Goal: Task Accomplishment & Management: Manage account settings

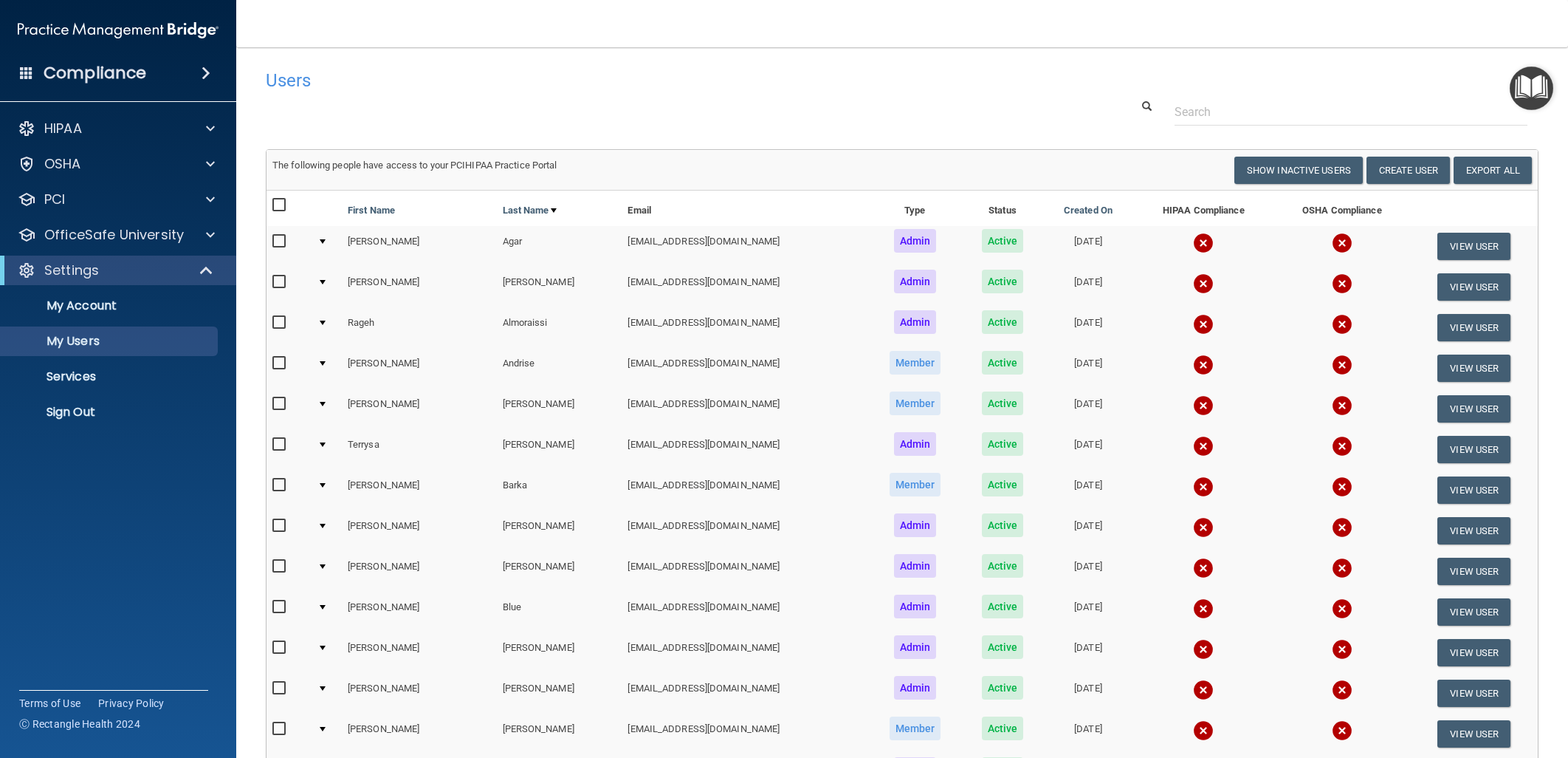
select select "20"
click at [129, 127] on div "HIPAA" at bounding box center [98, 129] width 183 height 18
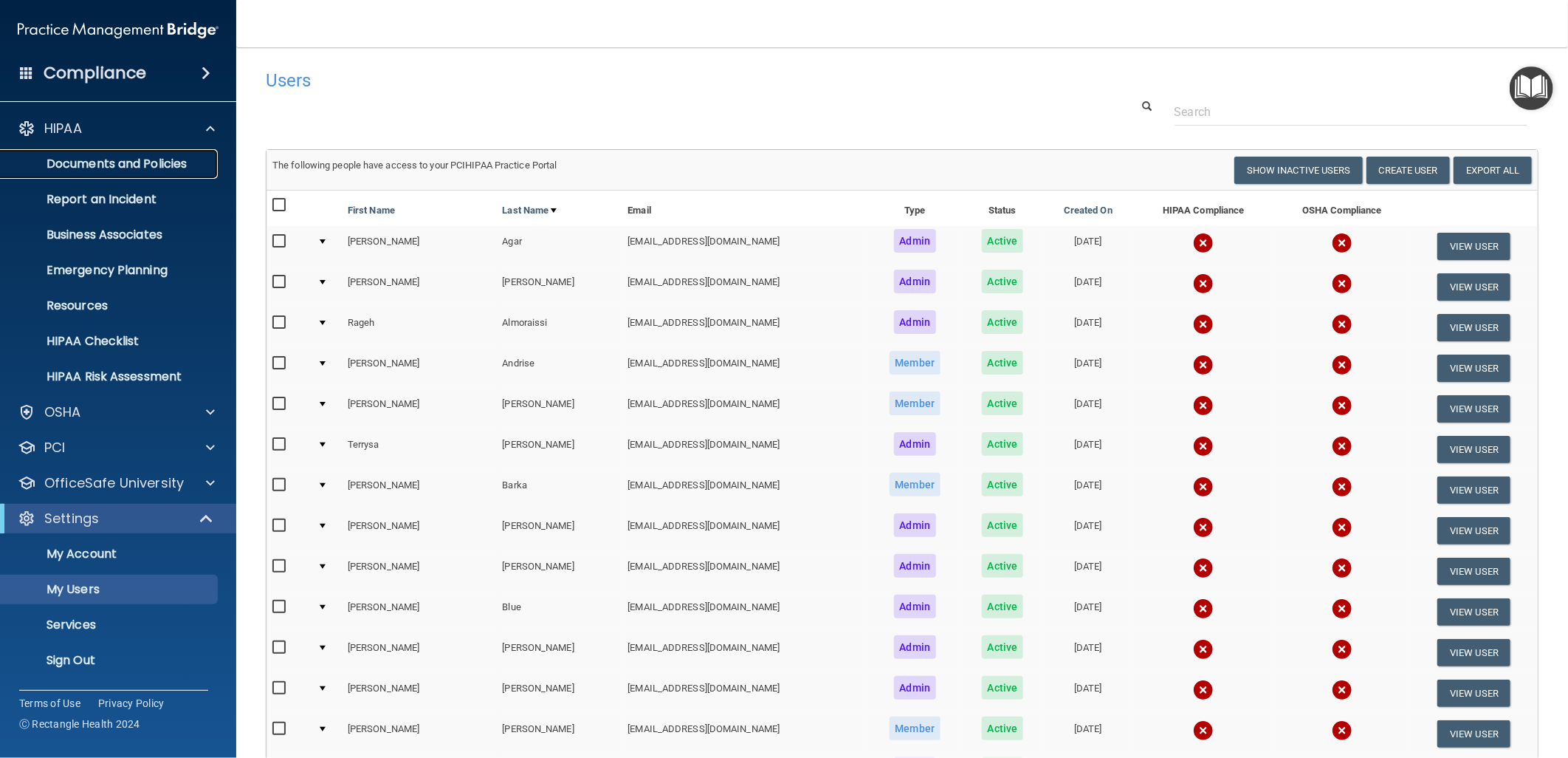
click at [123, 163] on p "Documents and Policies" at bounding box center [111, 164] width 202 height 15
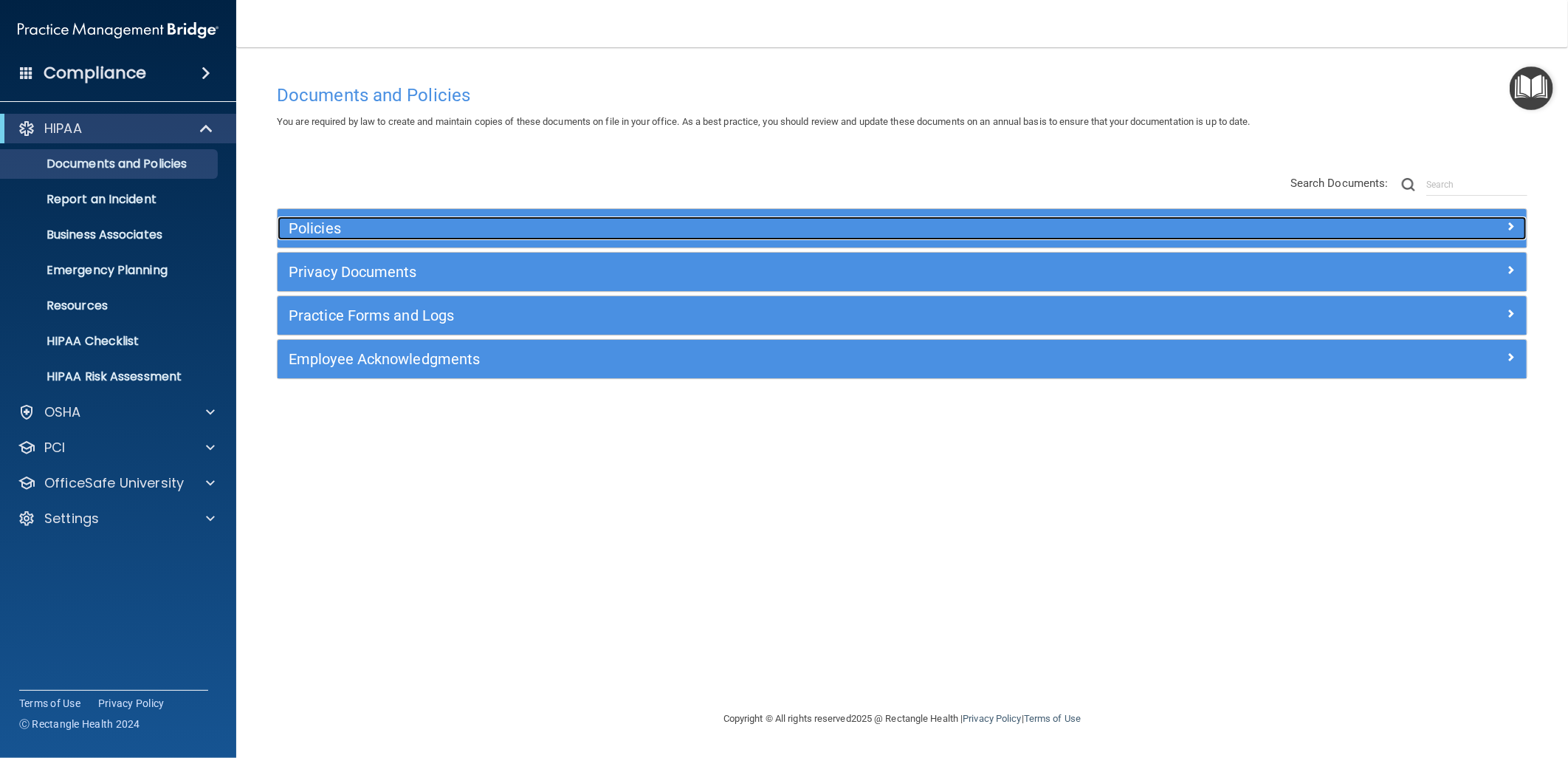
click at [424, 230] on h5 "Policies" at bounding box center [746, 228] width 915 height 16
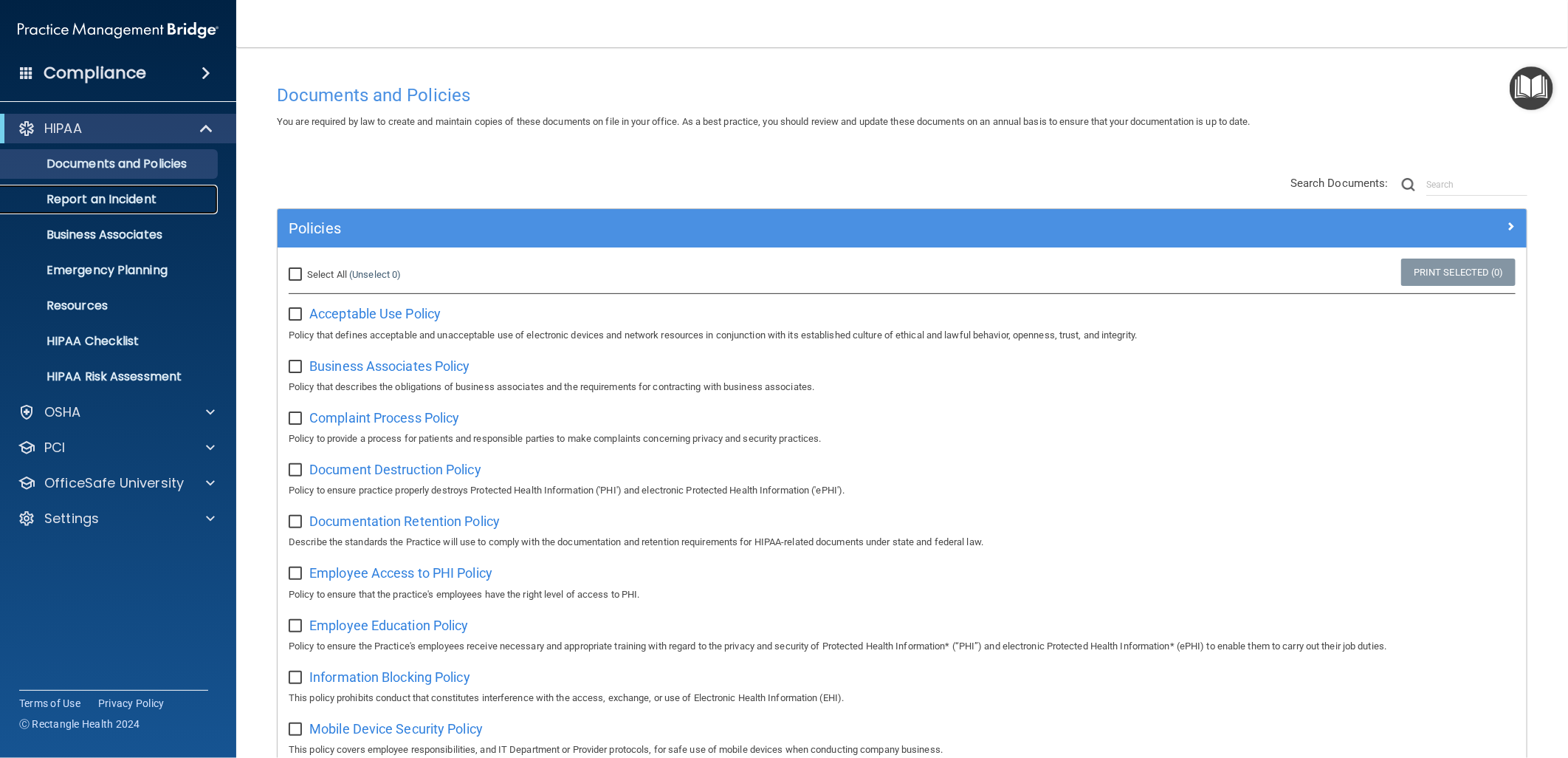
click at [124, 208] on link "Report an Incident" at bounding box center [102, 199] width 233 height 29
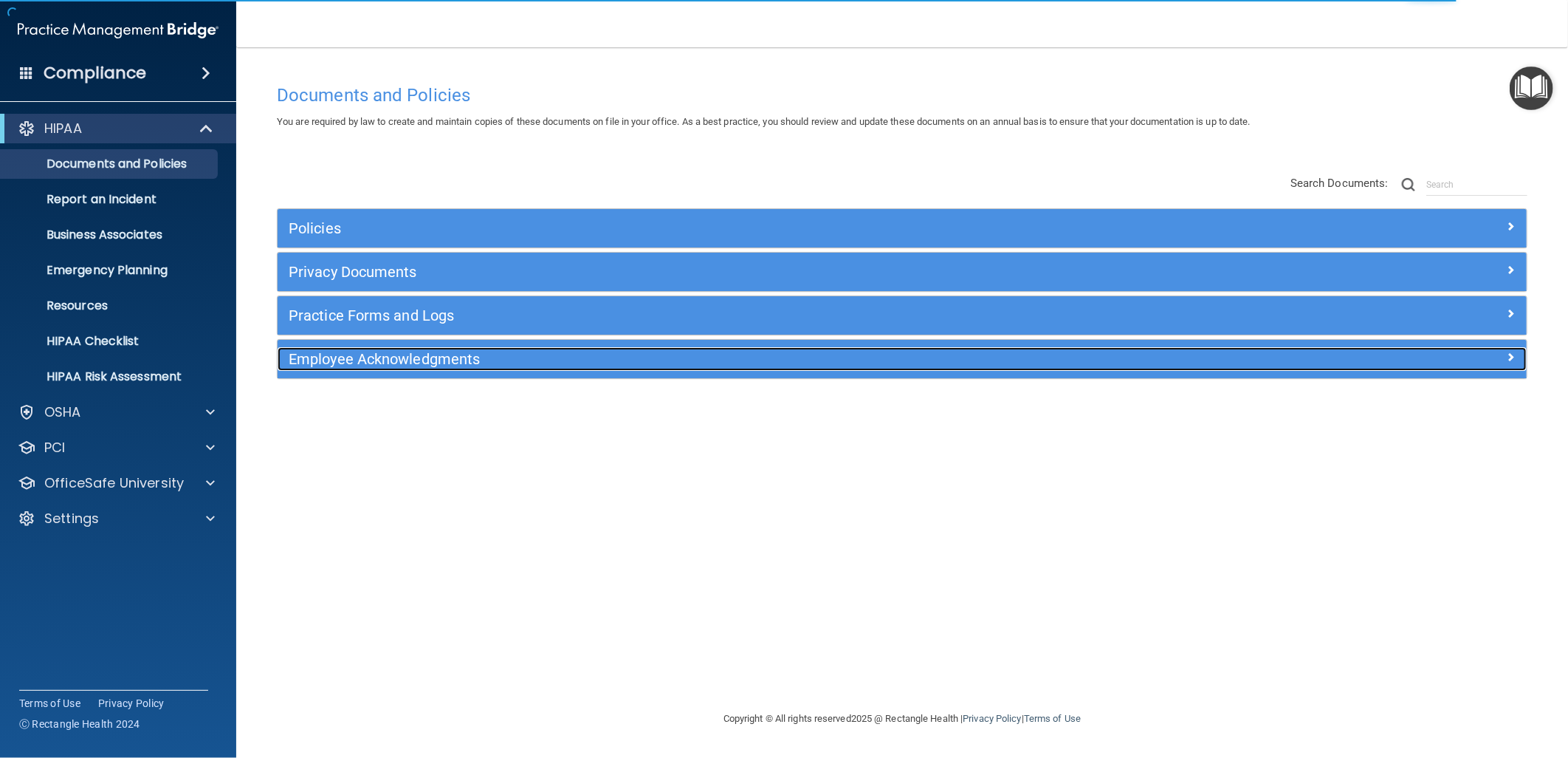
click at [511, 351] on h5 "Employee Acknowledgments" at bounding box center [746, 359] width 915 height 16
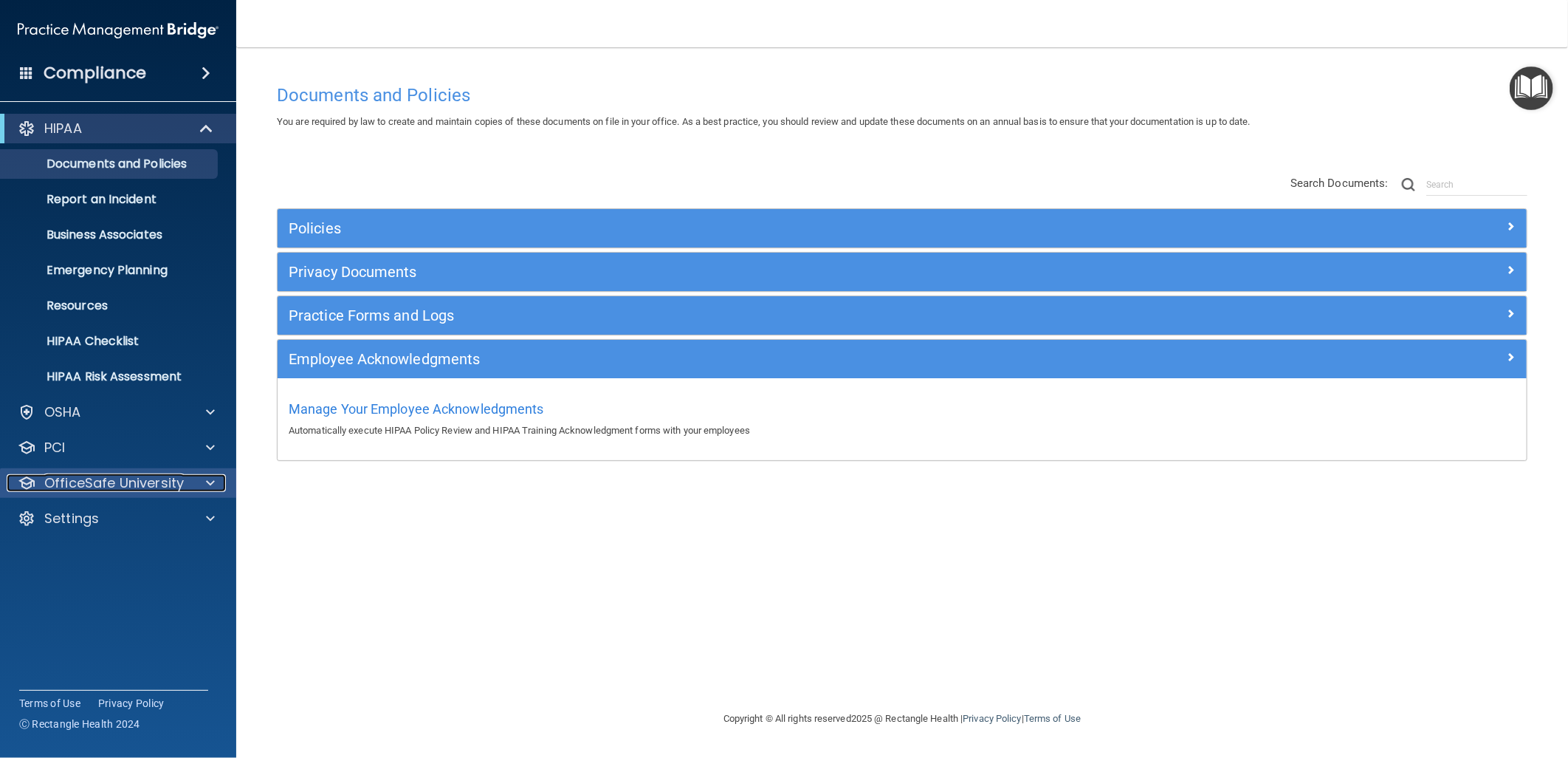
click at [179, 483] on p "OfficeSafe University" at bounding box center [113, 484] width 139 height 18
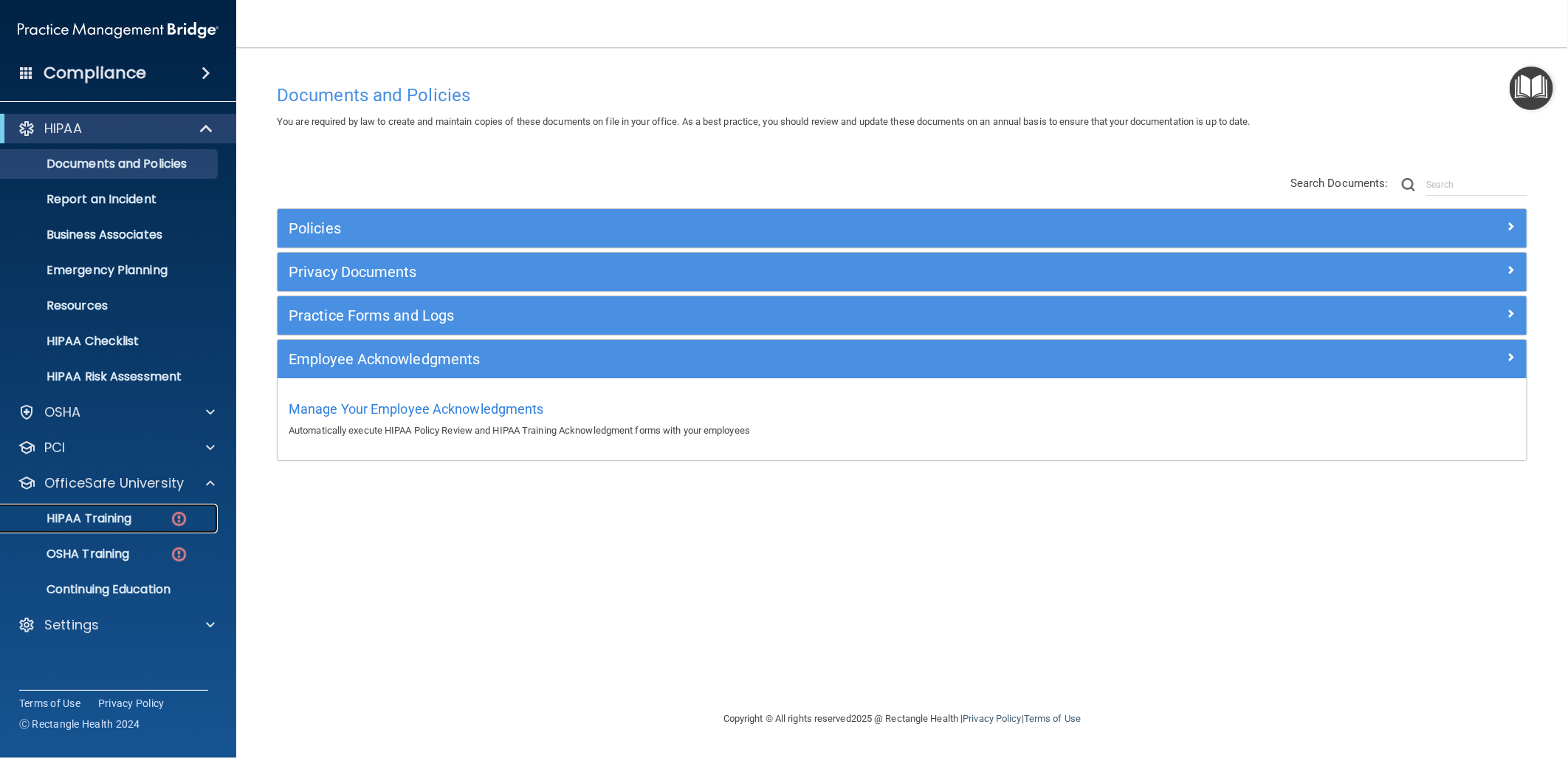
click at [142, 514] on div "HIPAA Training" at bounding box center [111, 519] width 202 height 15
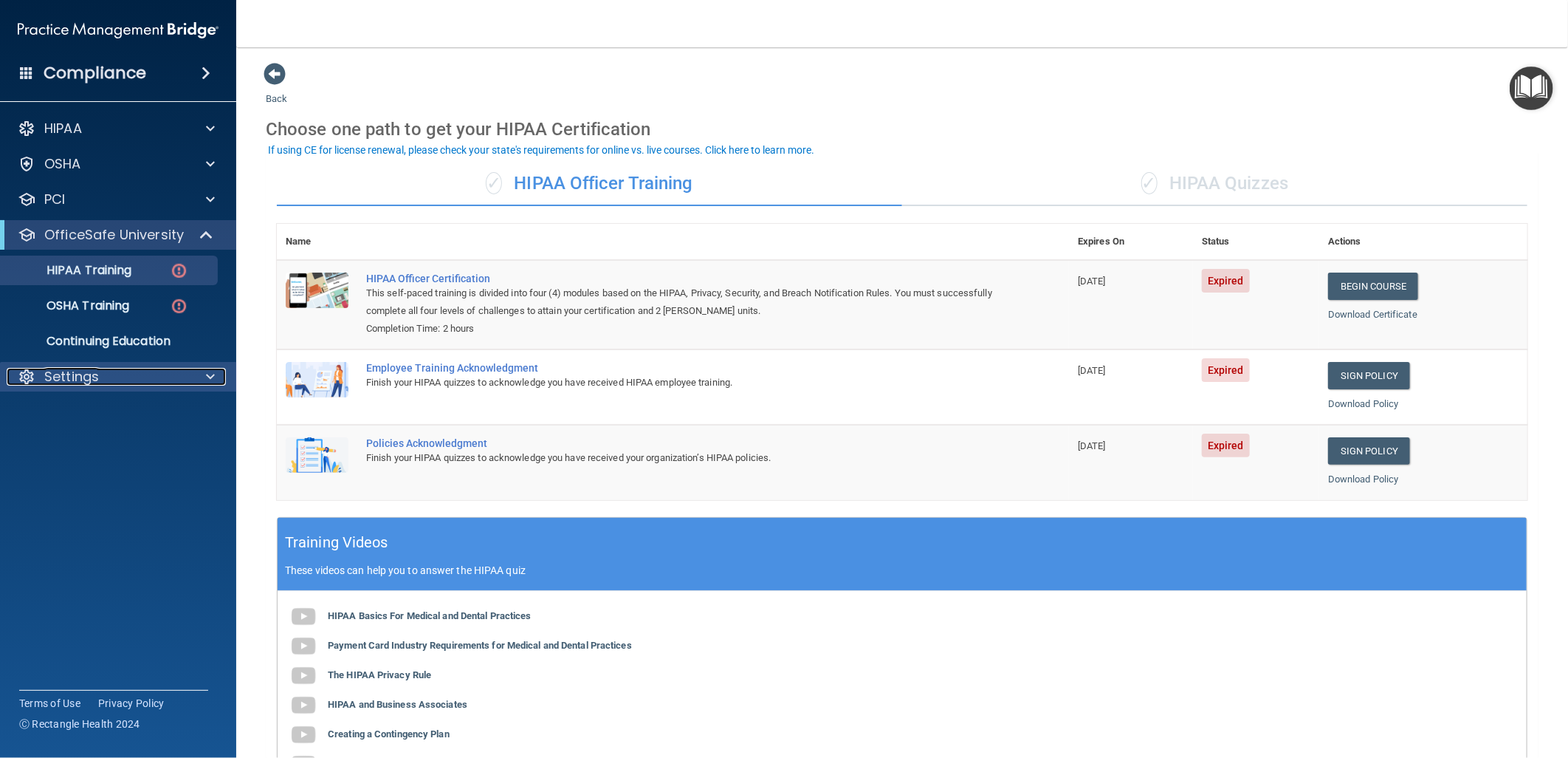
click at [121, 372] on div "Settings" at bounding box center [98, 377] width 183 height 18
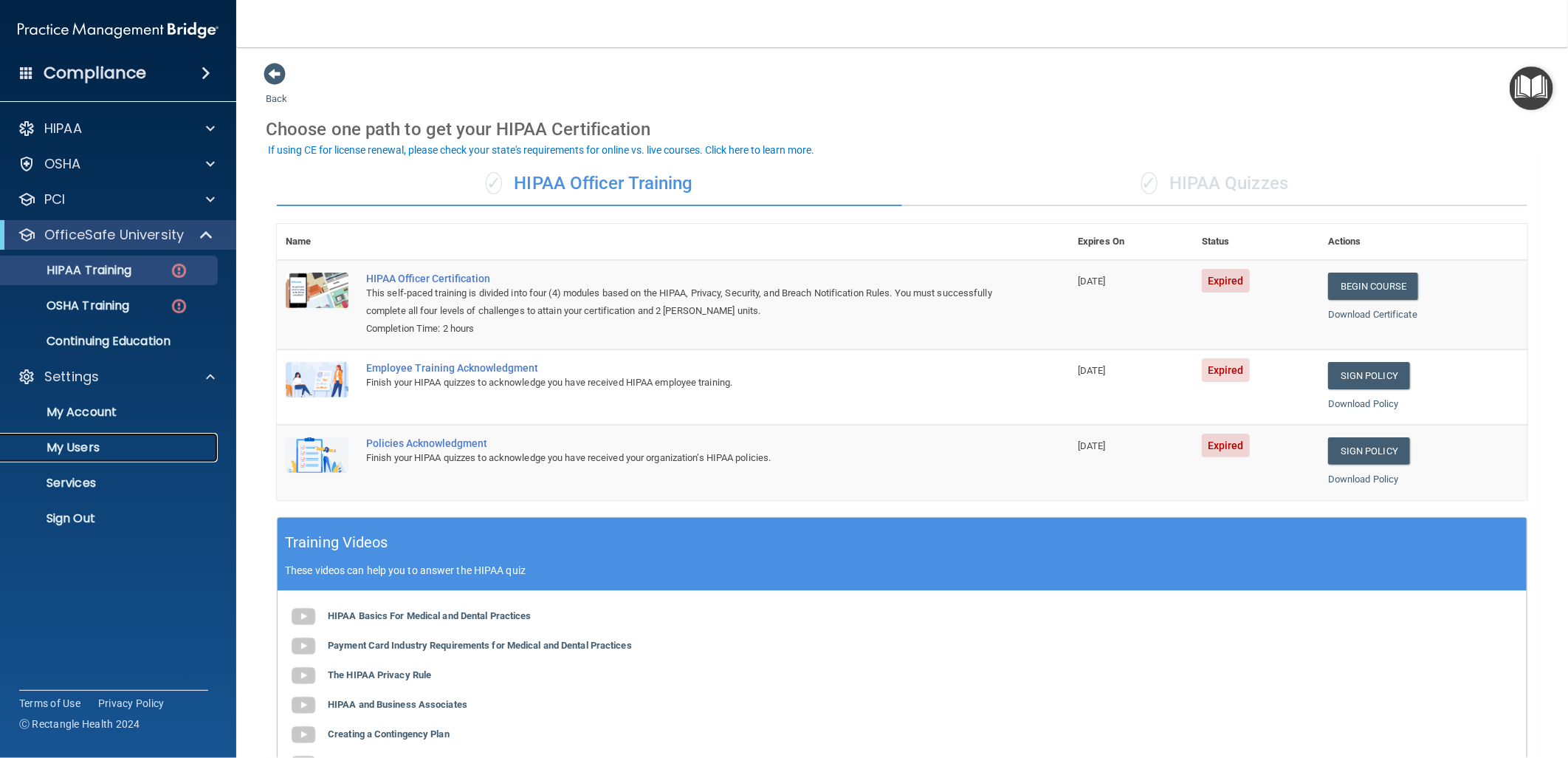
click at [96, 445] on p "My Users" at bounding box center [111, 448] width 202 height 15
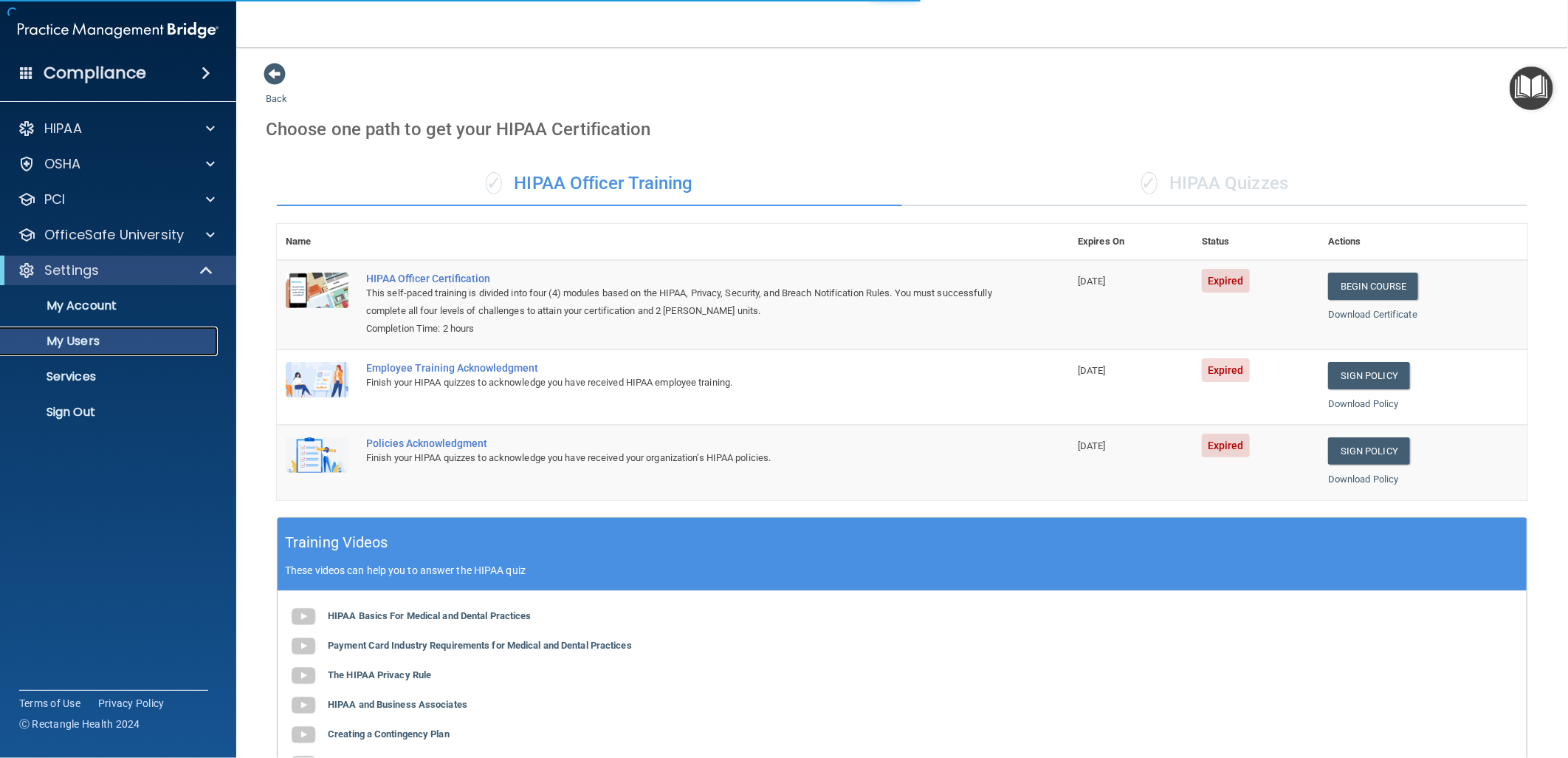
select select "20"
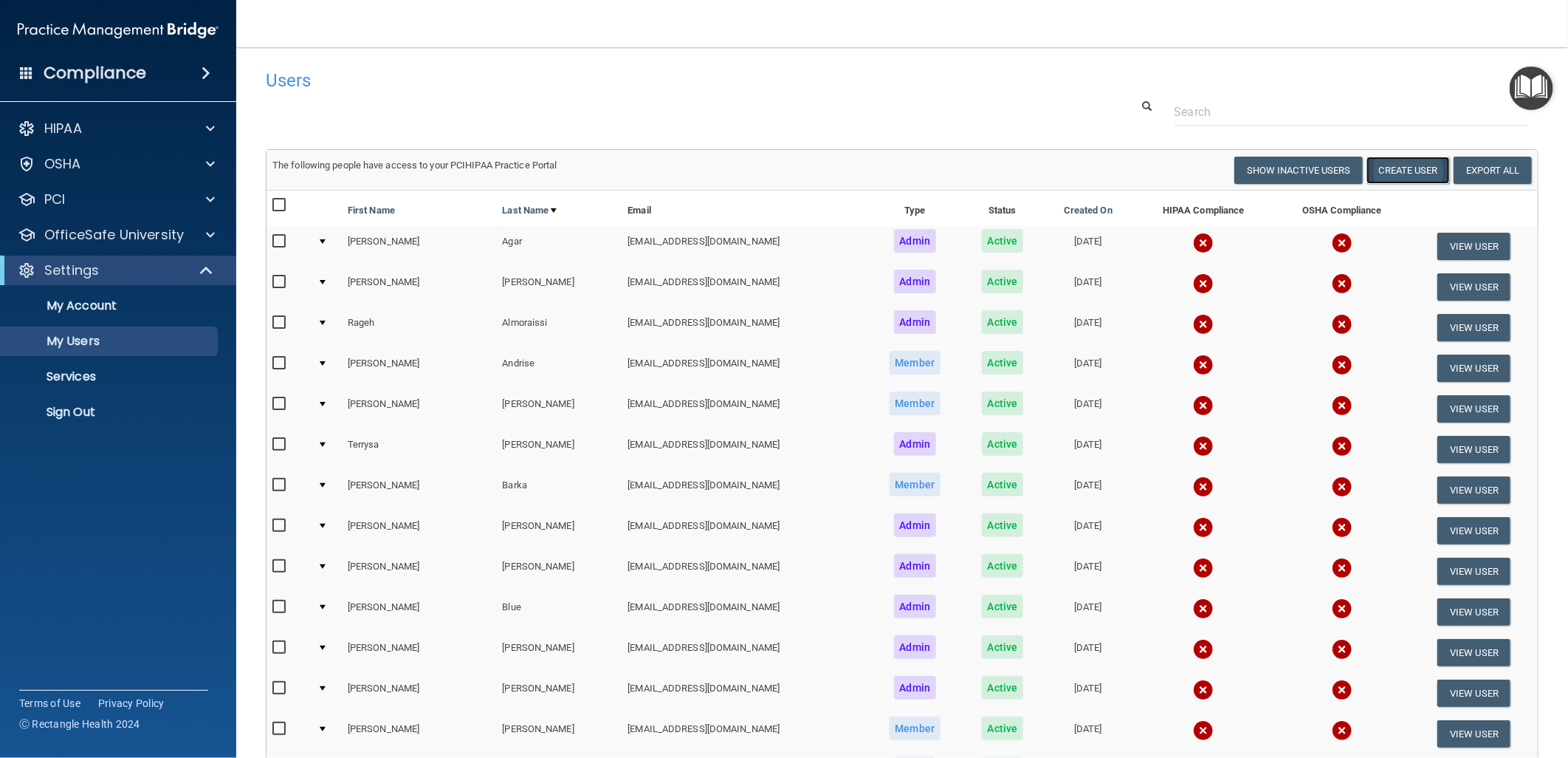
click at [1393, 176] on button "Create User" at bounding box center [1409, 170] width 84 height 28
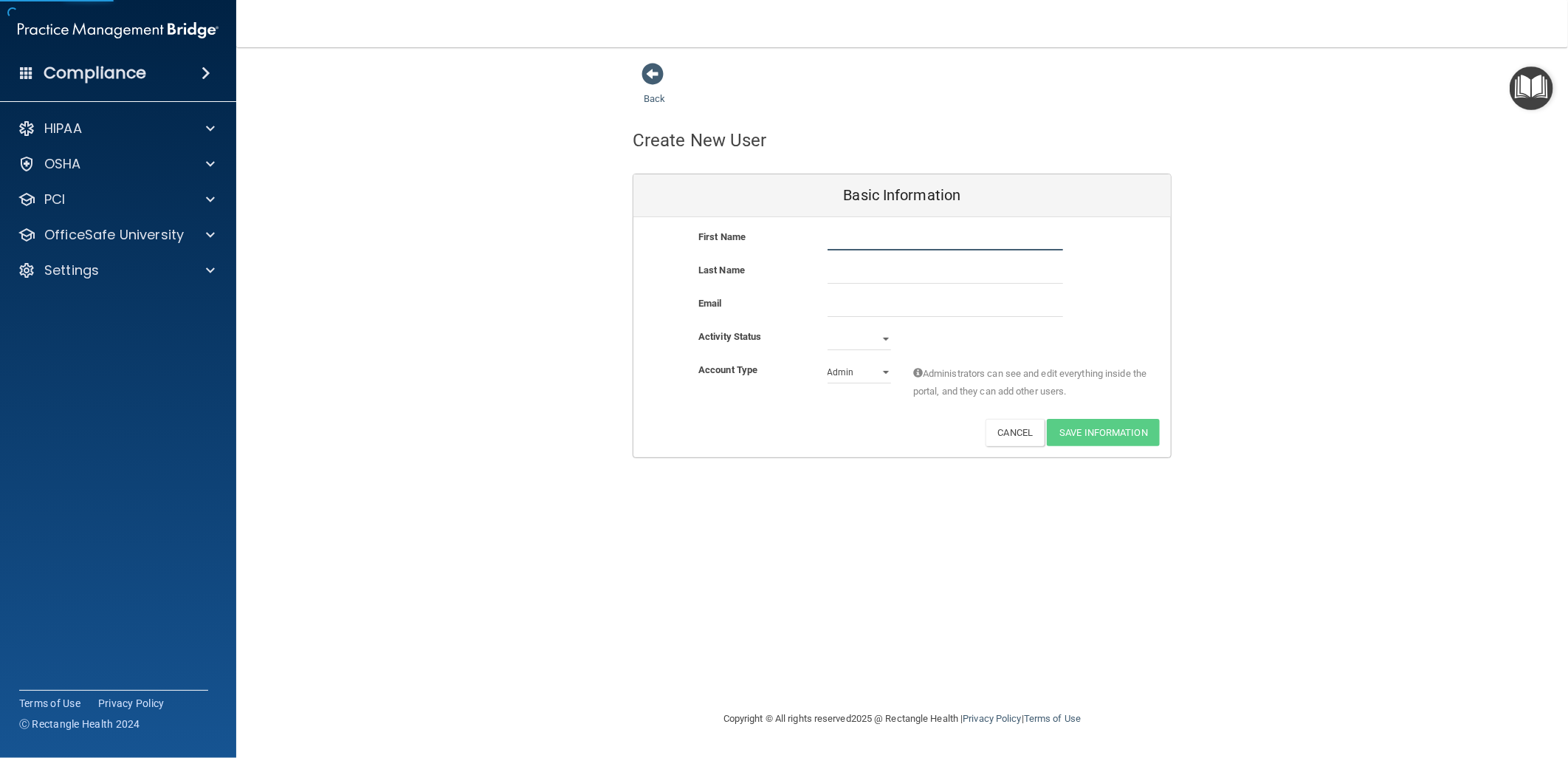
click at [913, 242] on input "text" at bounding box center [945, 239] width 235 height 22
click at [794, 422] on div "Activate Reset Password Edit Cancel Save Information" at bounding box center [902, 432] width 538 height 28
click at [197, 237] on div at bounding box center [207, 235] width 37 height 18
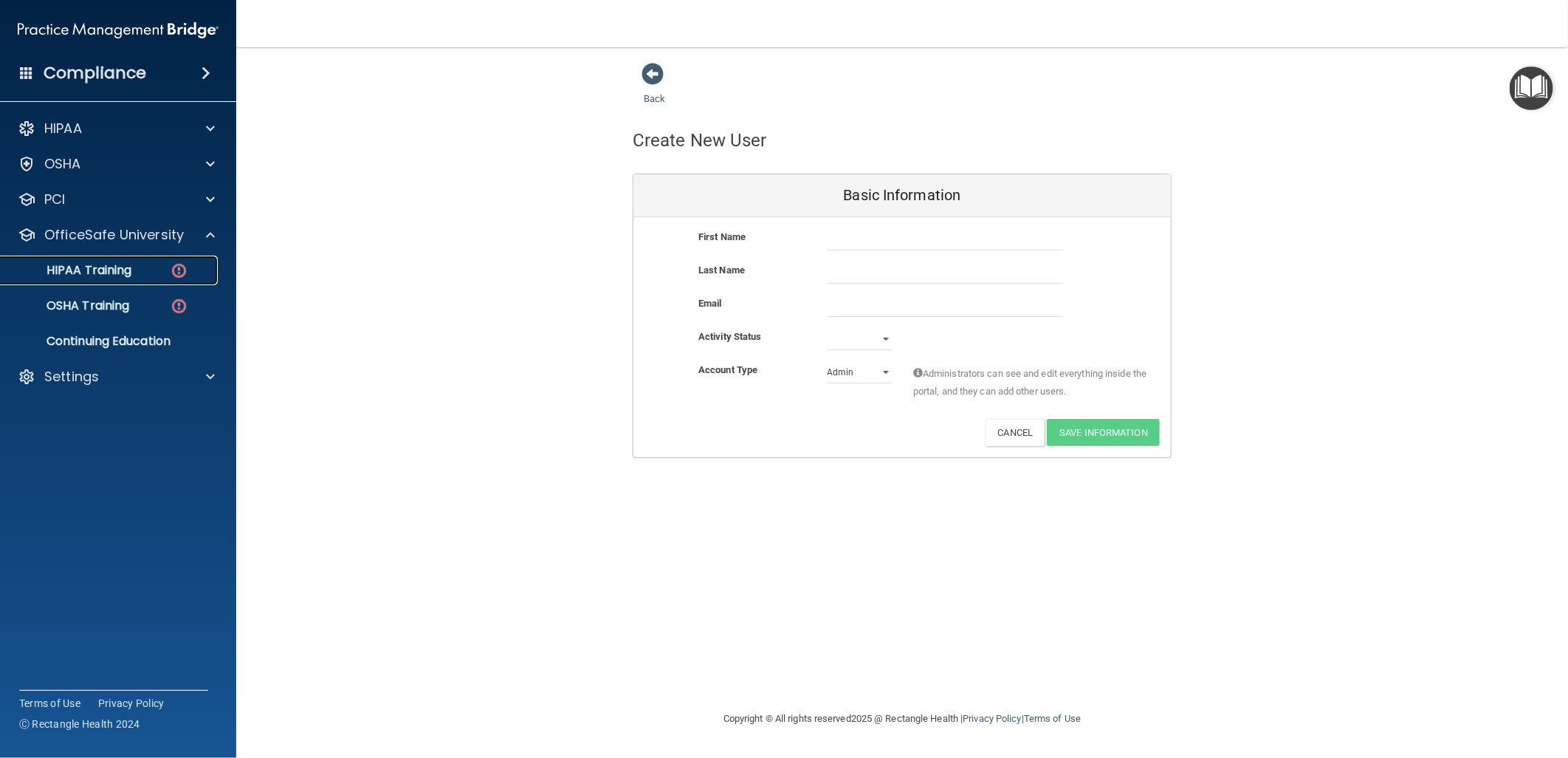
click at [151, 277] on div "HIPAA Training" at bounding box center [111, 270] width 202 height 15
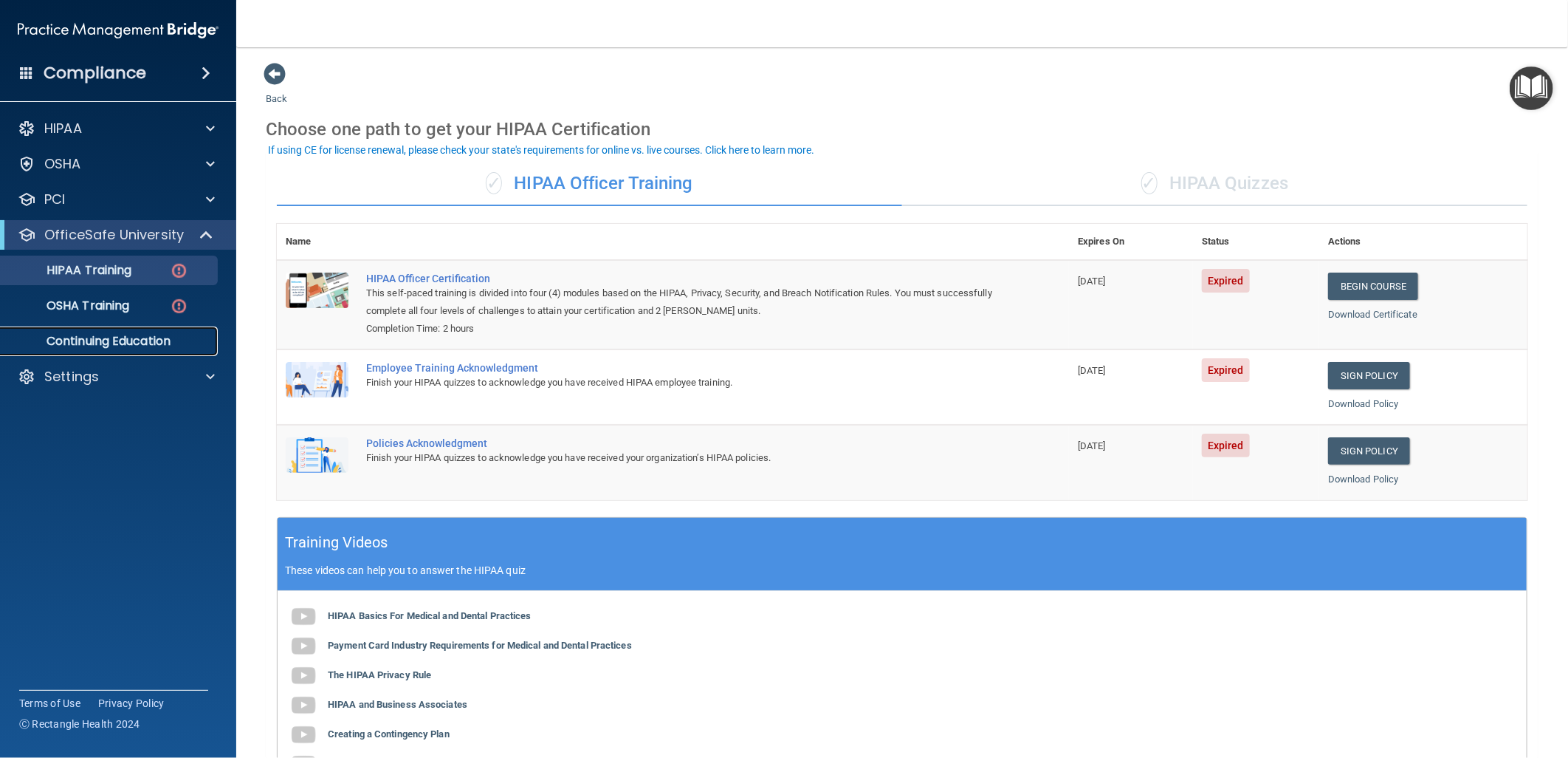
click at [155, 346] on p "Continuing Education" at bounding box center [111, 341] width 202 height 15
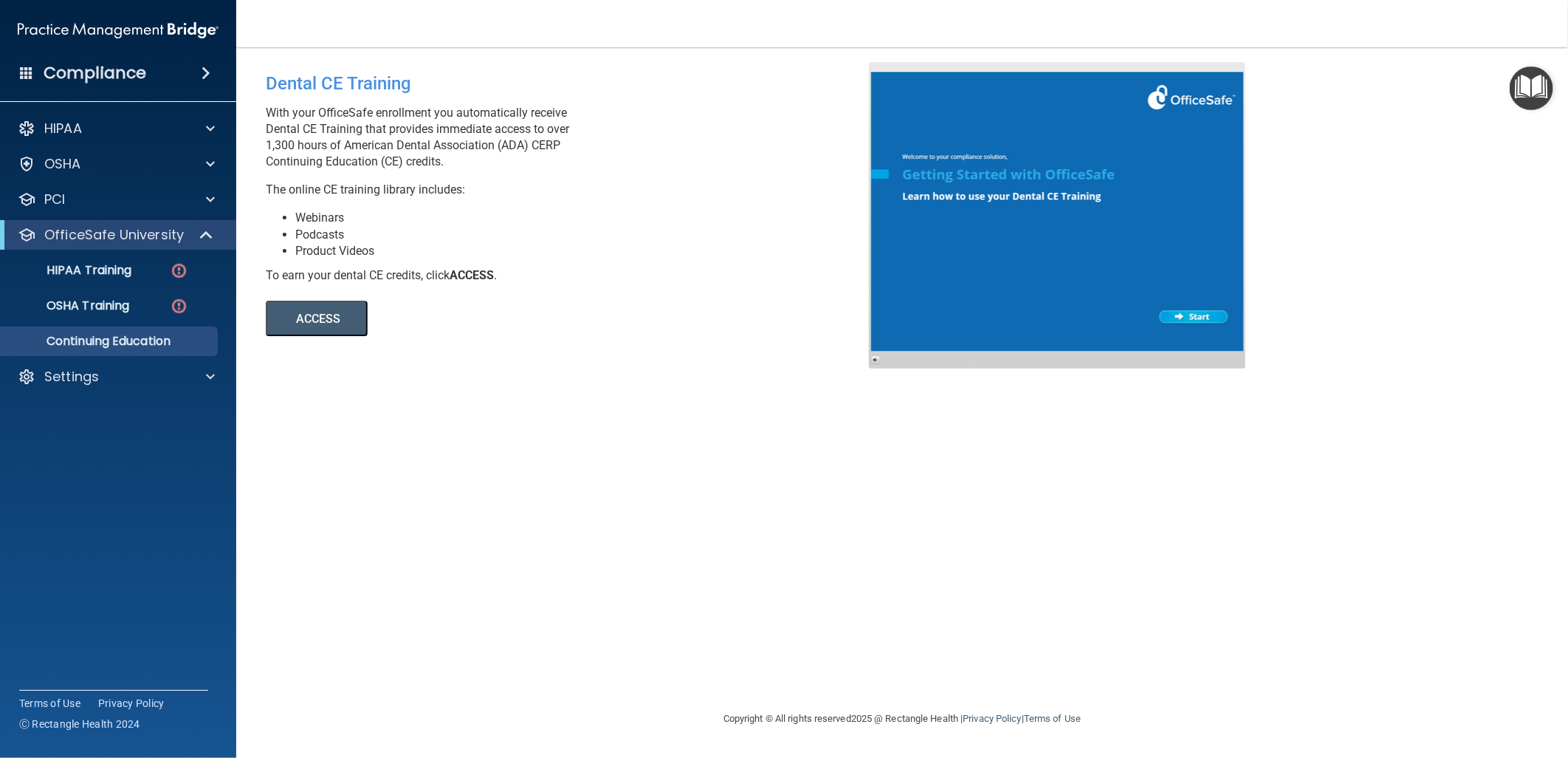
click at [336, 323] on button "ACCESS" at bounding box center [317, 318] width 102 height 36
click at [187, 164] on div "OSHA" at bounding box center [98, 164] width 183 height 18
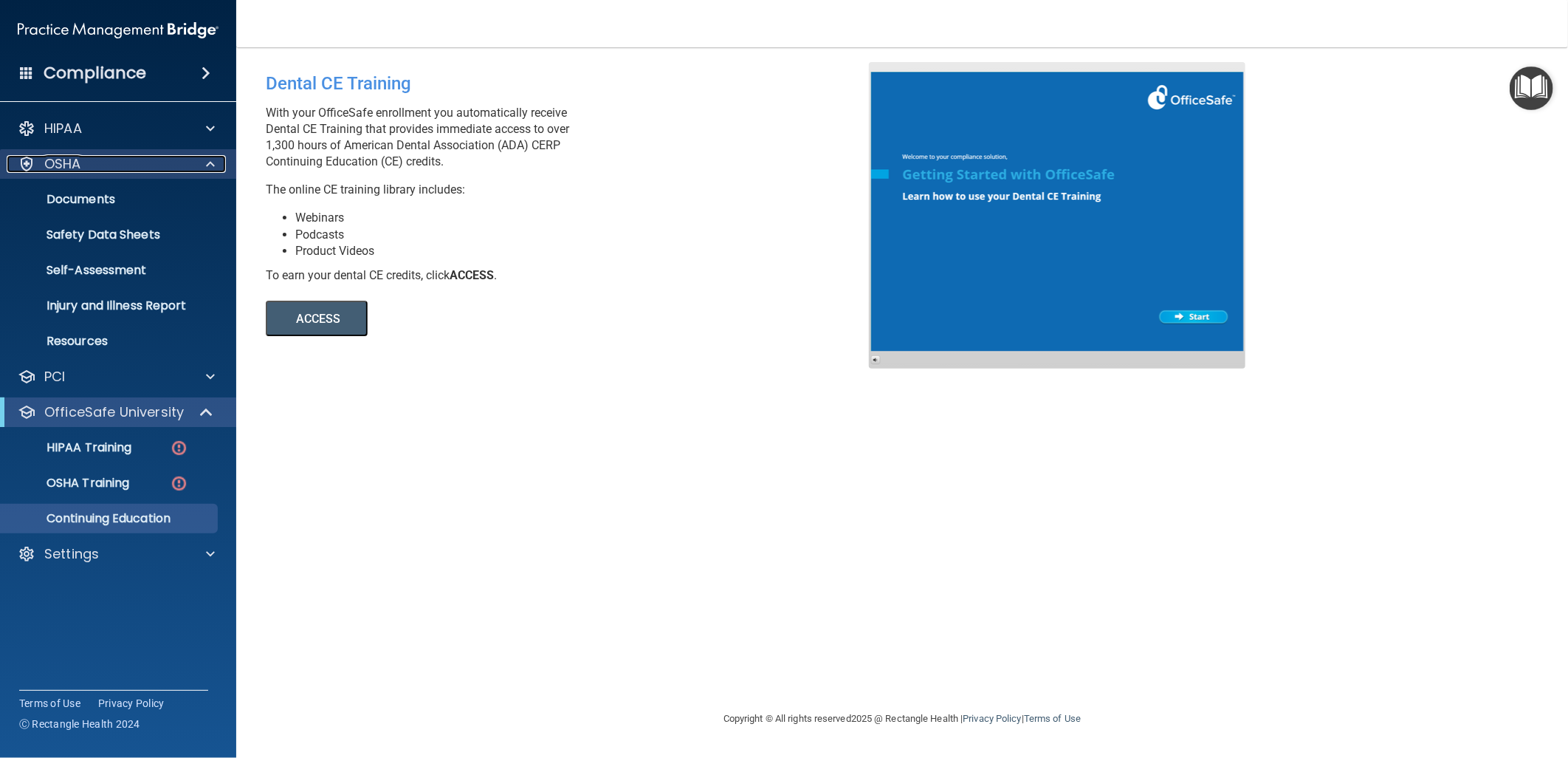
click at [174, 159] on div "OSHA" at bounding box center [98, 164] width 183 height 18
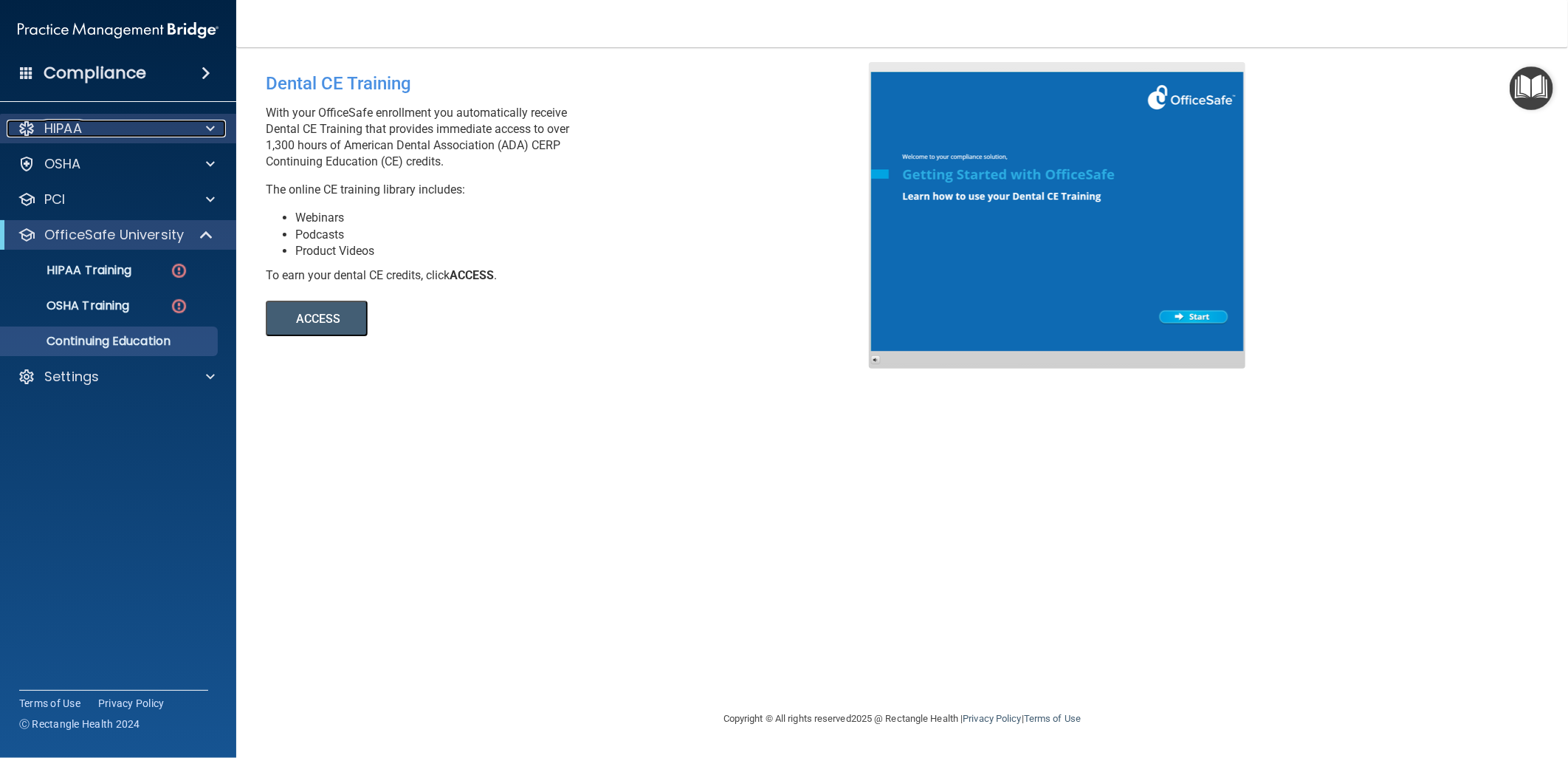
click at [156, 133] on div "HIPAA" at bounding box center [98, 129] width 183 height 18
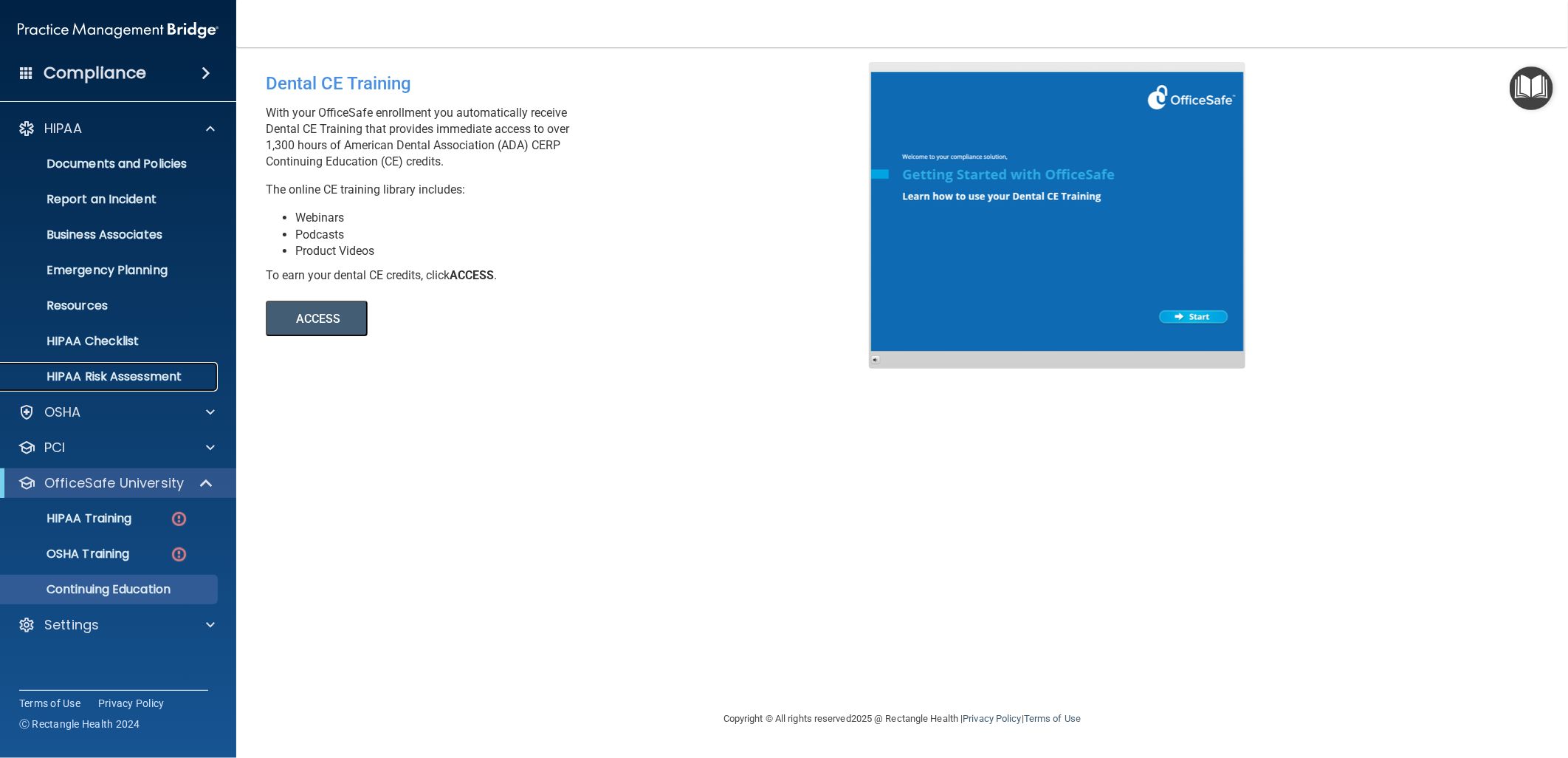
click at [155, 371] on p "HIPAA Risk Assessment" at bounding box center [111, 377] width 202 height 15
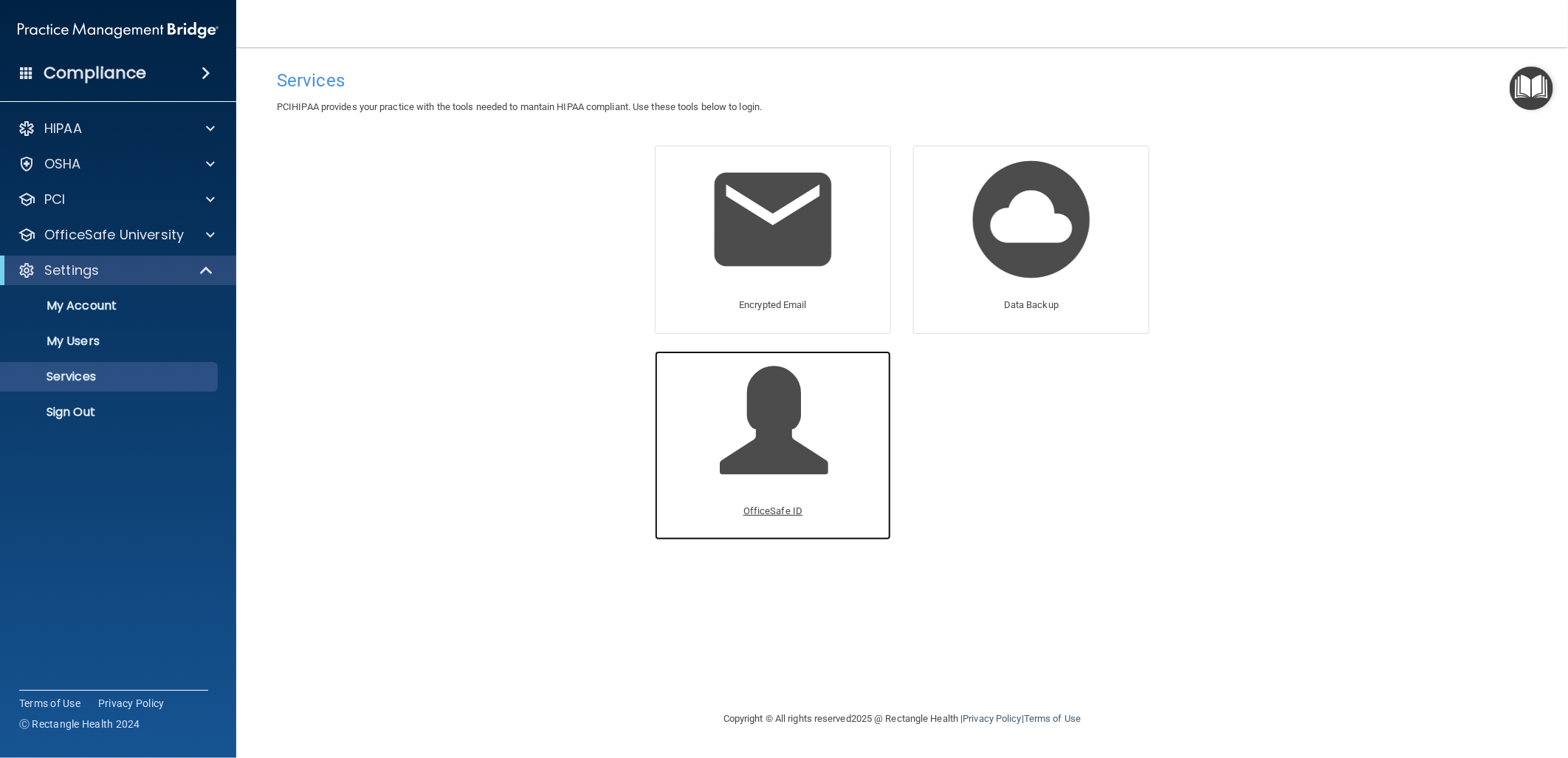
click at [829, 498] on div "OfficeSafe ID" at bounding box center [773, 445] width 236 height 188
